Goal: Task Accomplishment & Management: Manage account settings

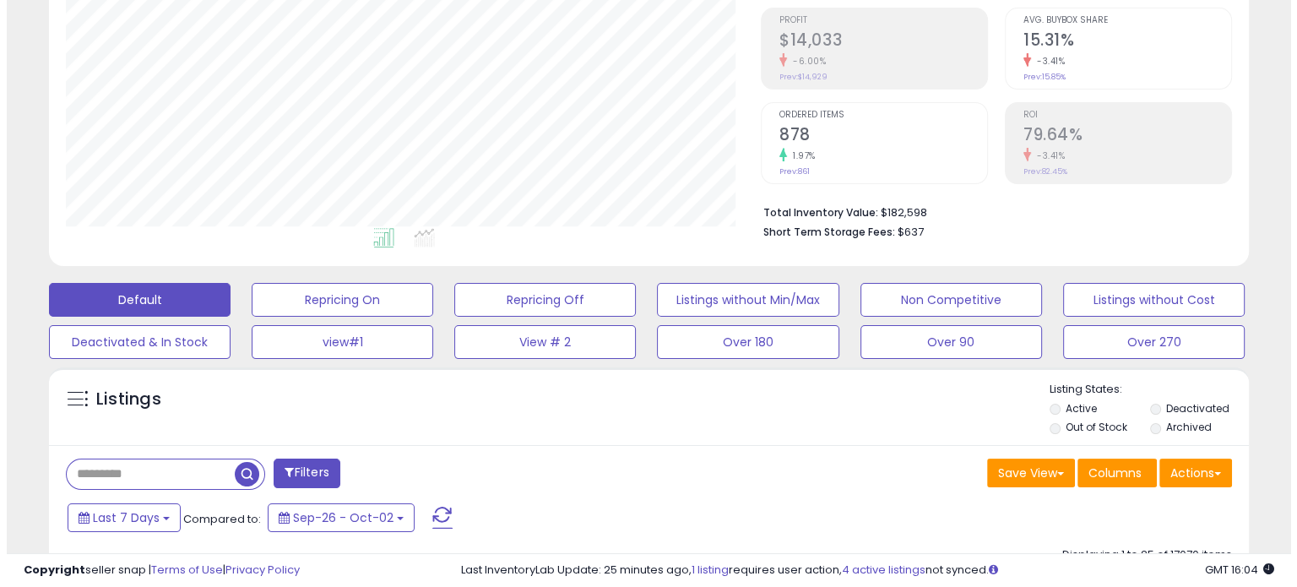
scroll to position [253, 0]
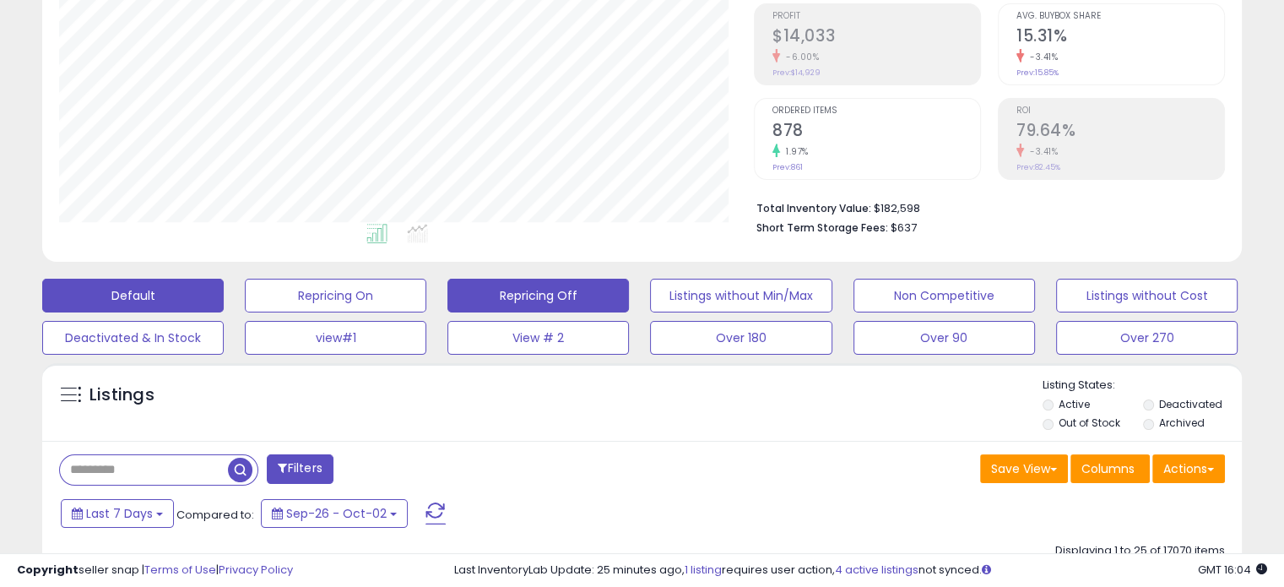
click at [584, 286] on button "Repricing Off" at bounding box center [539, 296] width 182 height 34
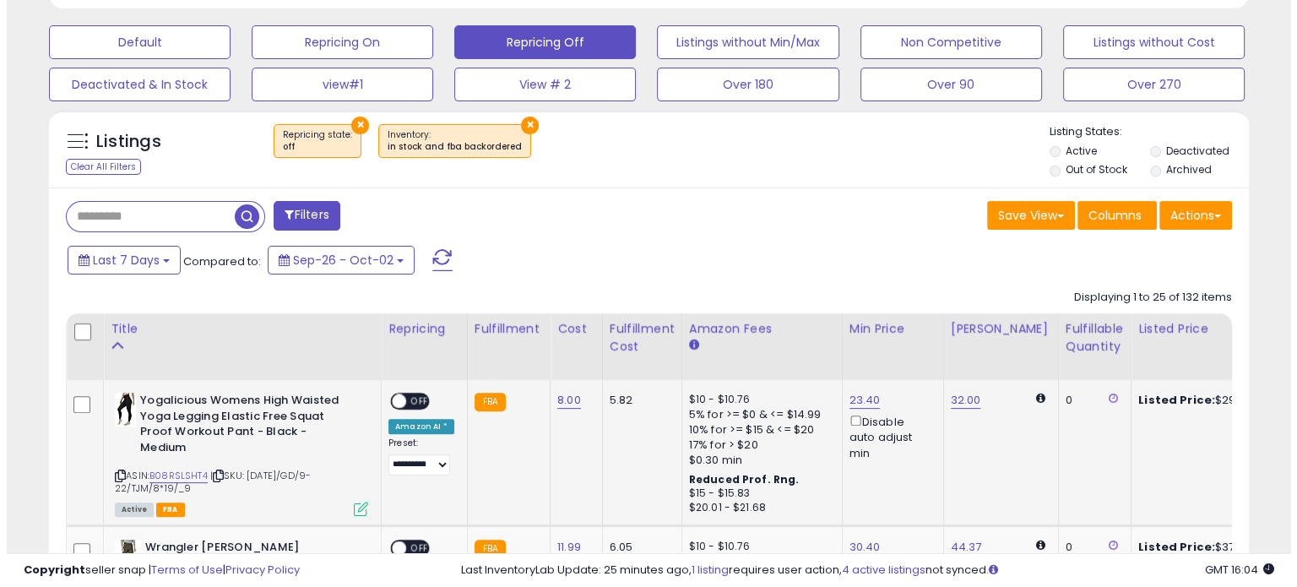
scroll to position [345, 694]
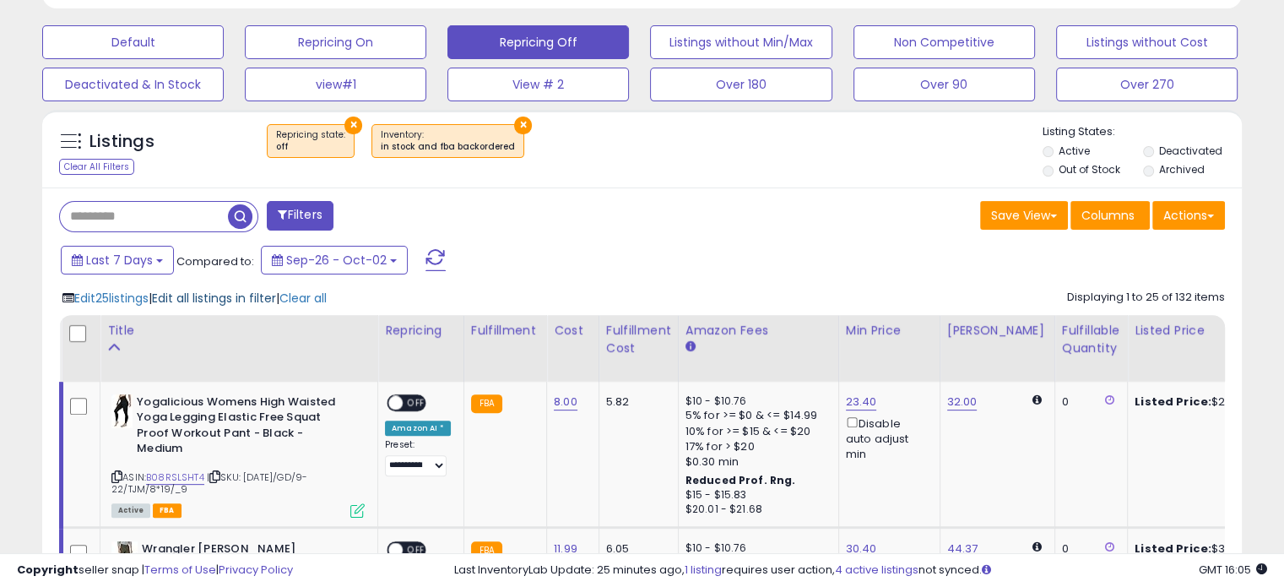
click at [203, 298] on span "Edit all listings in filter" at bounding box center [214, 298] width 124 height 17
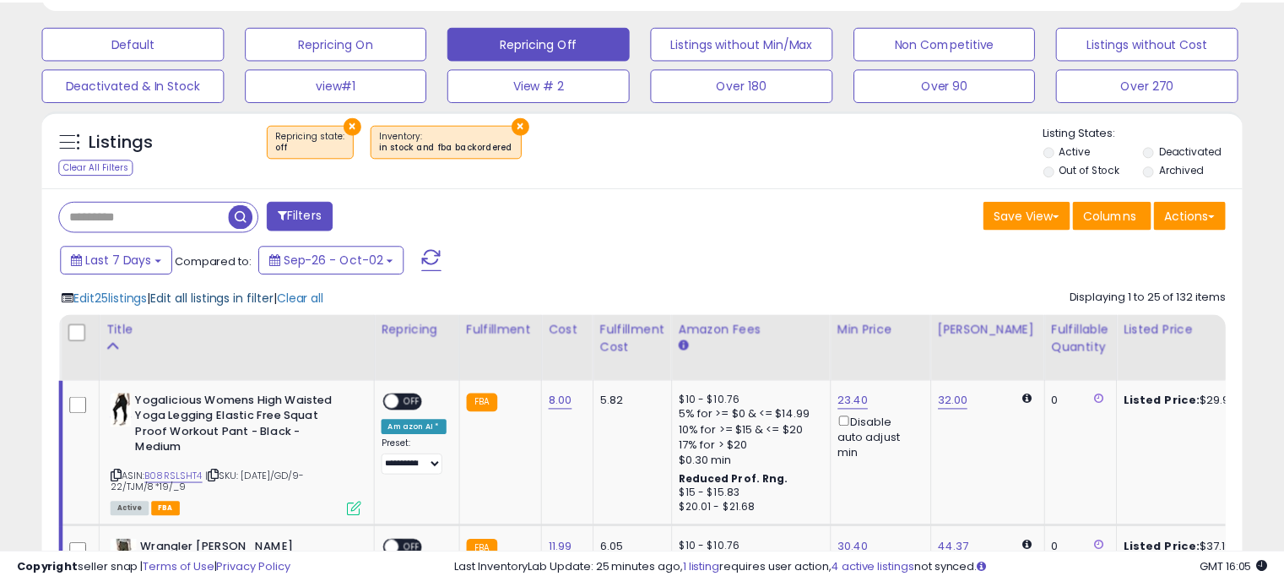
scroll to position [345, 703]
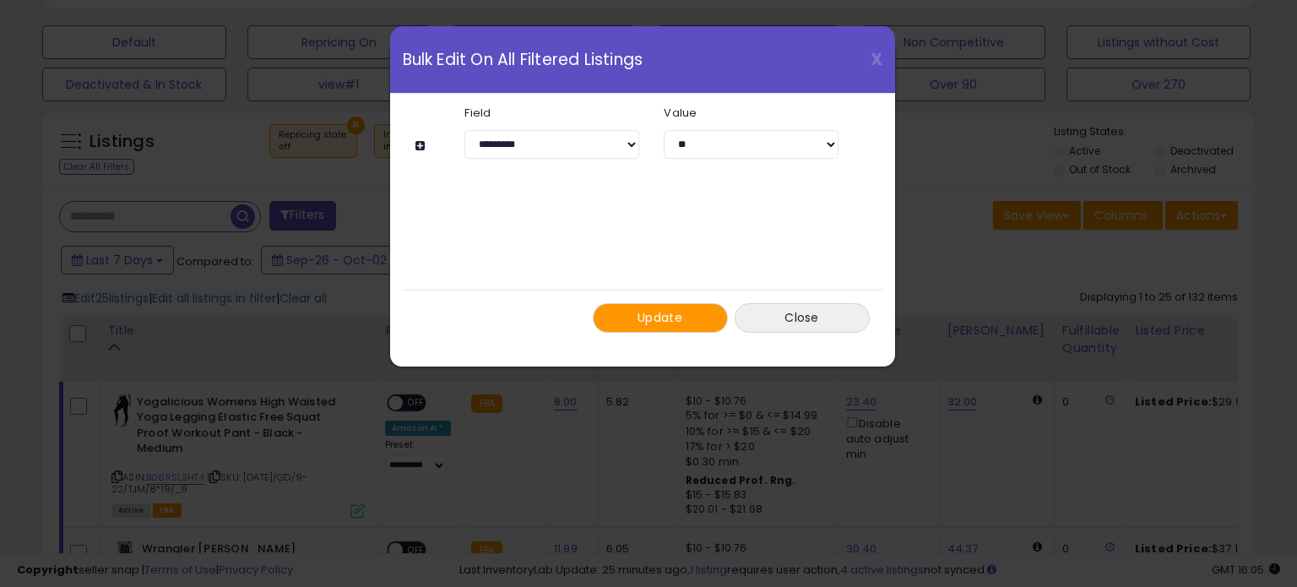
click at [621, 322] on button "Update" at bounding box center [660, 318] width 135 height 30
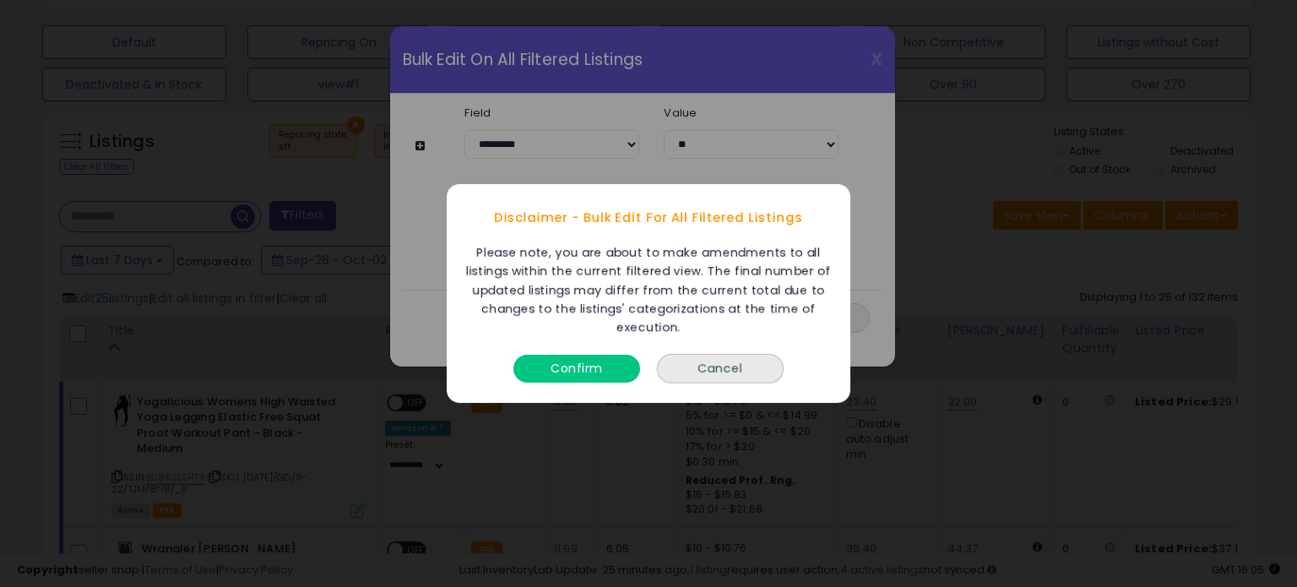
click at [603, 371] on button "Confirm" at bounding box center [576, 369] width 127 height 28
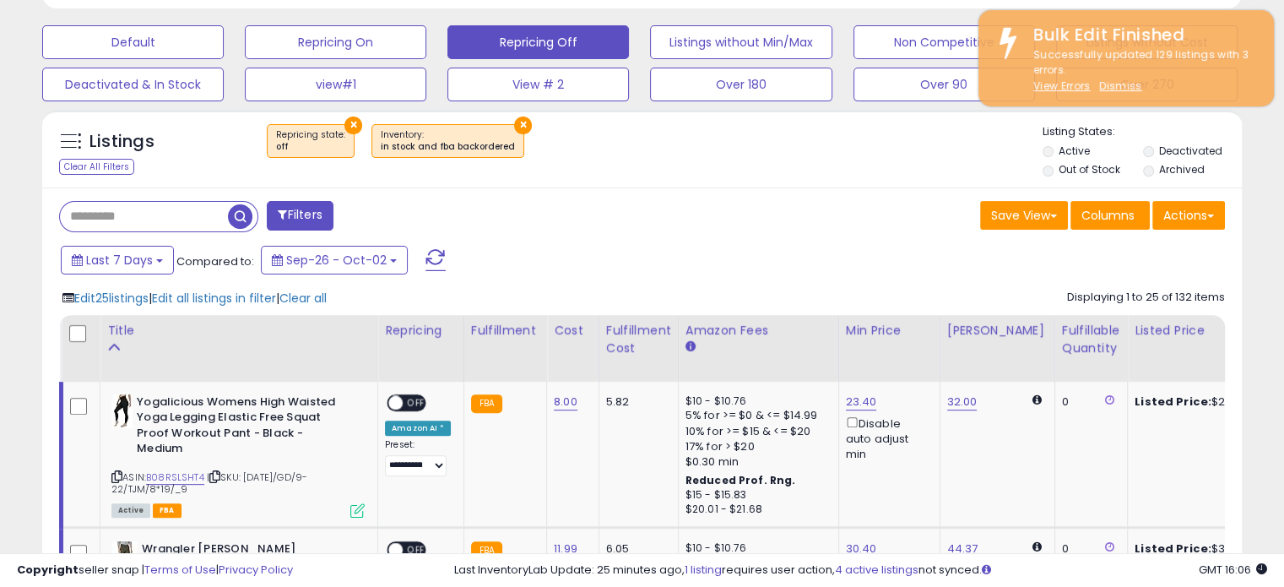
scroll to position [844084, 843736]
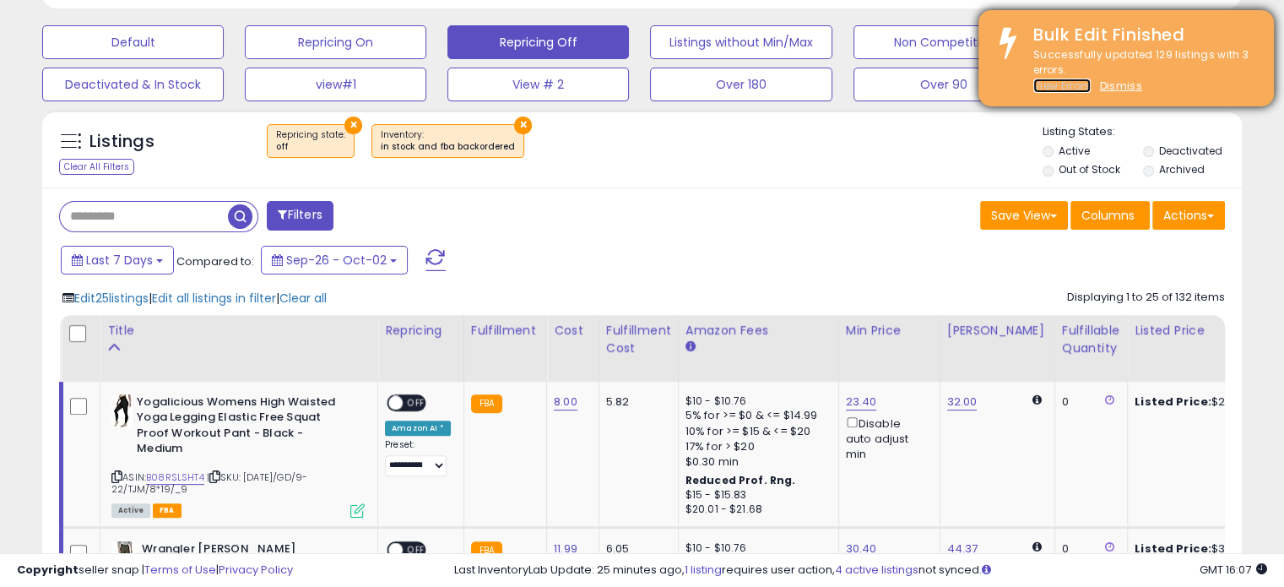
click at [1083, 84] on u "View Errors" at bounding box center [1062, 86] width 57 height 14
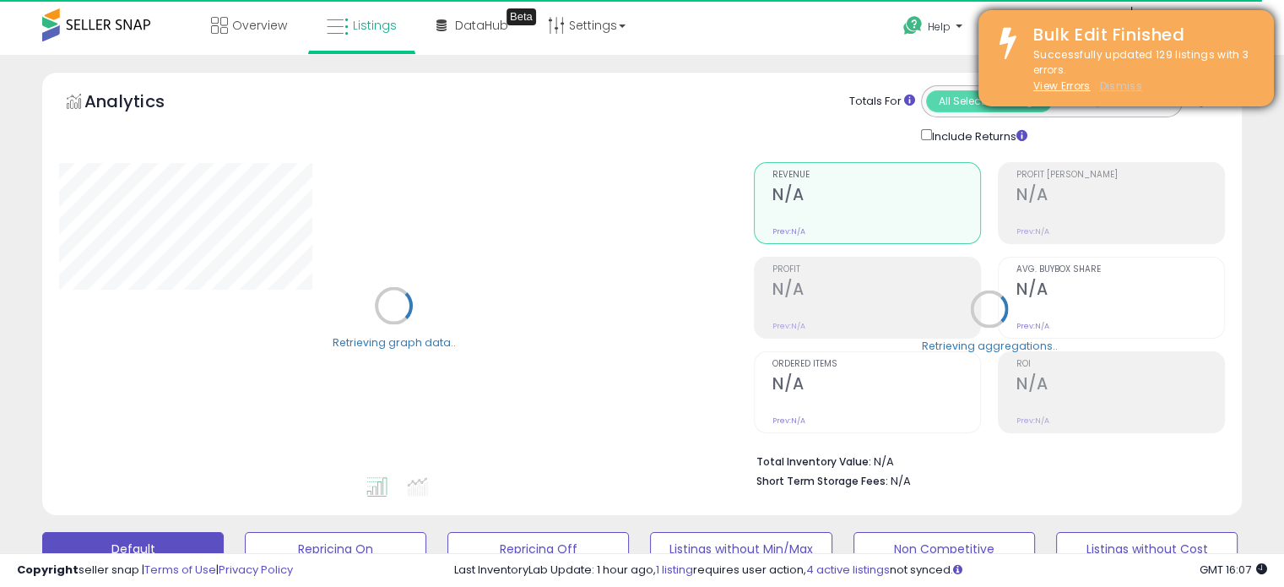
click at [1113, 84] on u "Dismiss" at bounding box center [1120, 86] width 42 height 14
